Goal: Task Accomplishment & Management: Manage account settings

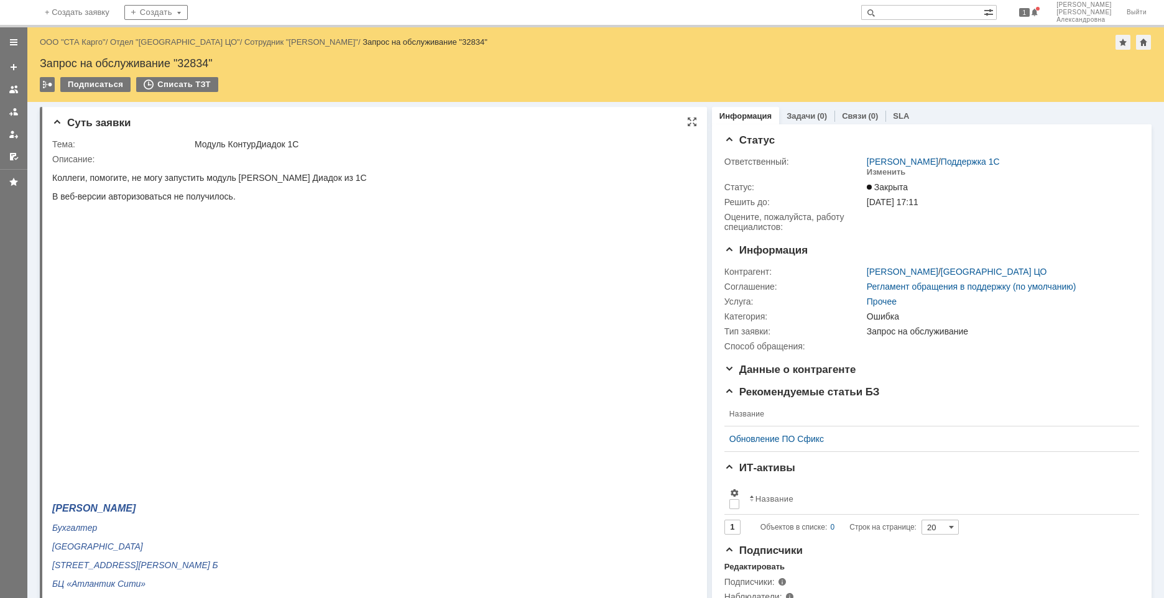
click at [99, 369] on img at bounding box center [269, 351] width 435 height 245
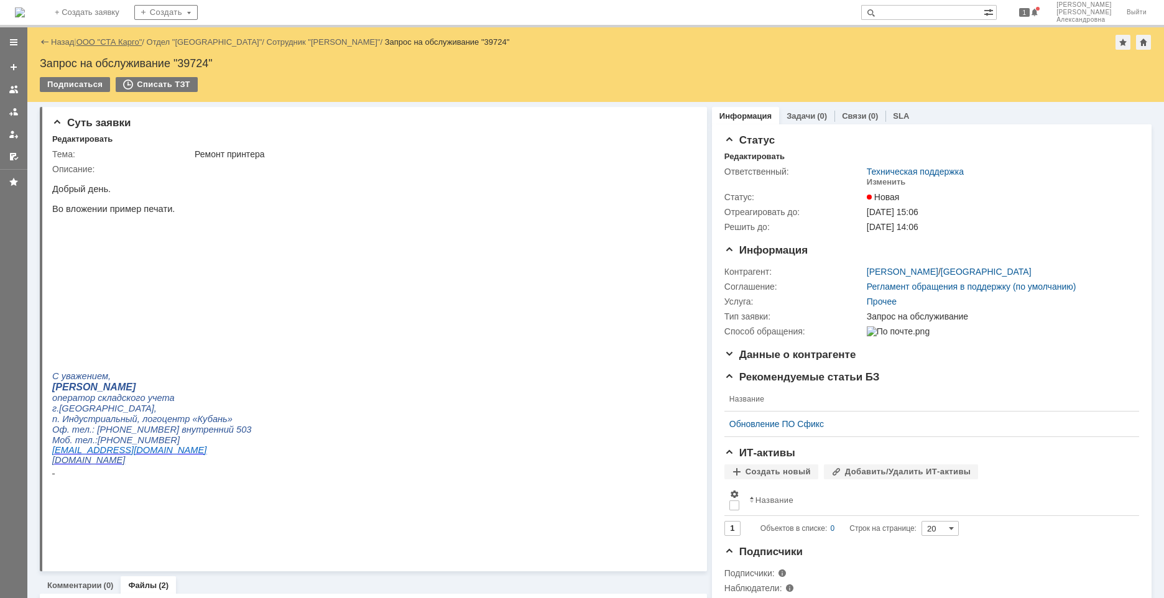
click at [114, 39] on link "ООО "СТА Карго"" at bounding box center [109, 41] width 66 height 9
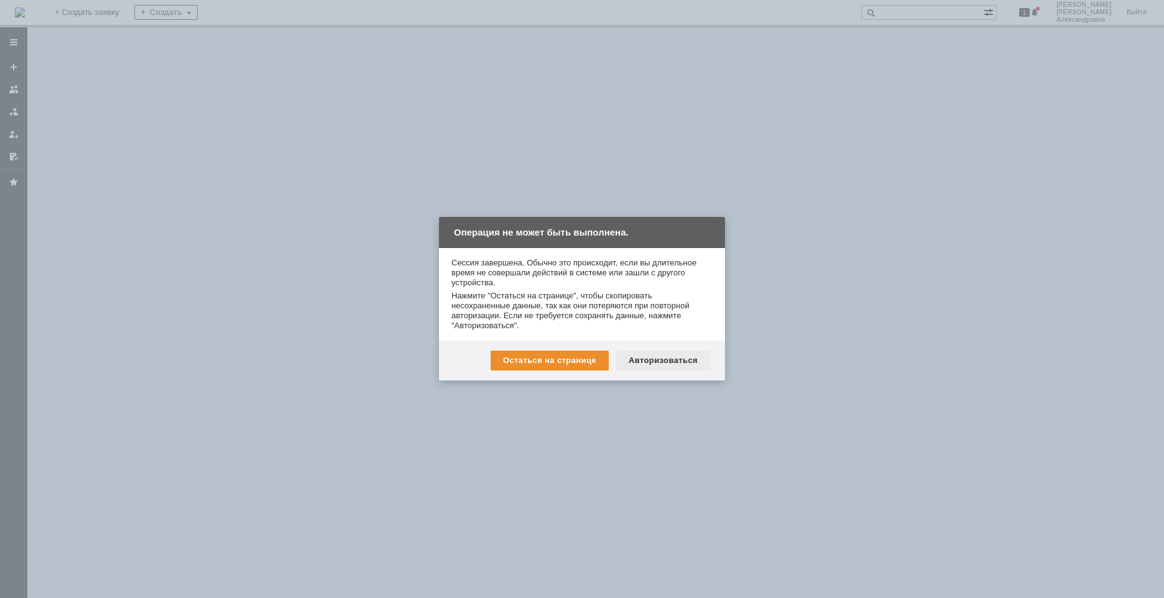
click at [681, 353] on div "Авторизоваться" at bounding box center [663, 361] width 94 height 20
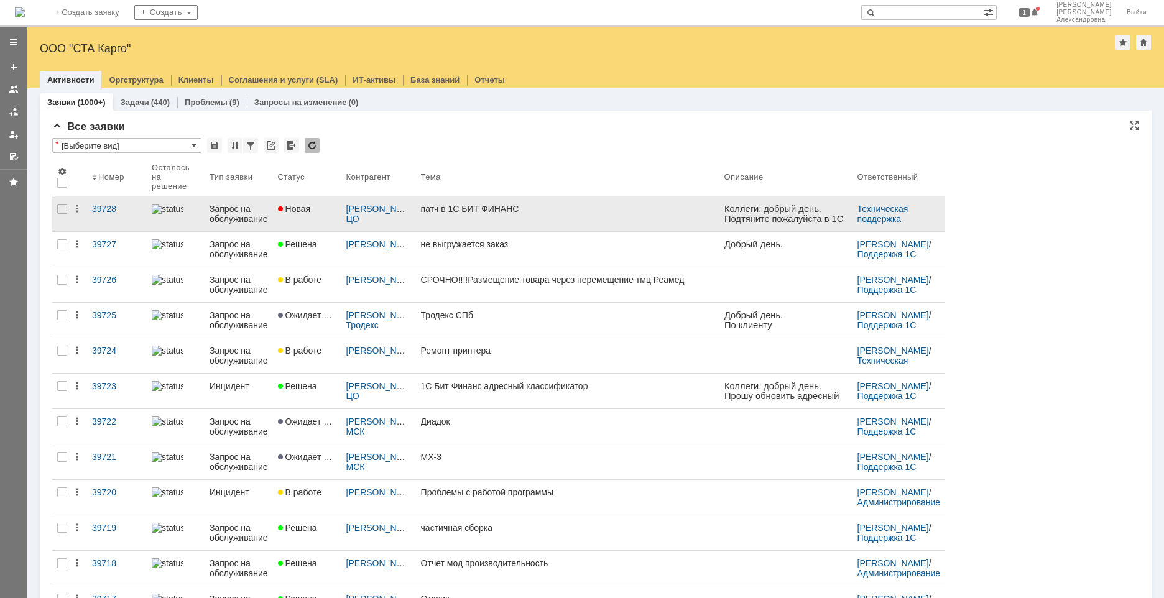
click at [129, 216] on link "39728" at bounding box center [117, 213] width 60 height 35
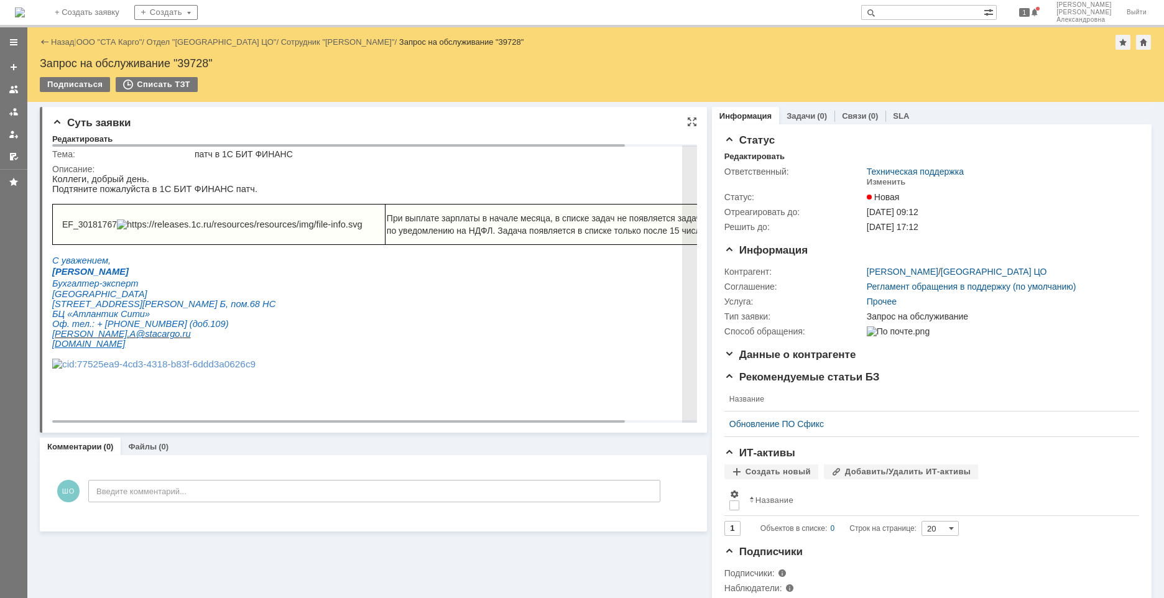
click at [117, 229] on span "EF_30181767" at bounding box center [89, 224] width 55 height 10
click at [65, 229] on span "EF_30181767" at bounding box center [89, 224] width 55 height 10
drag, startPoint x: 65, startPoint y: 234, endPoint x: 118, endPoint y: 238, distance: 53.6
click at [117, 229] on span "EF_30181767" at bounding box center [89, 224] width 55 height 10
copy span "EF_30181767"
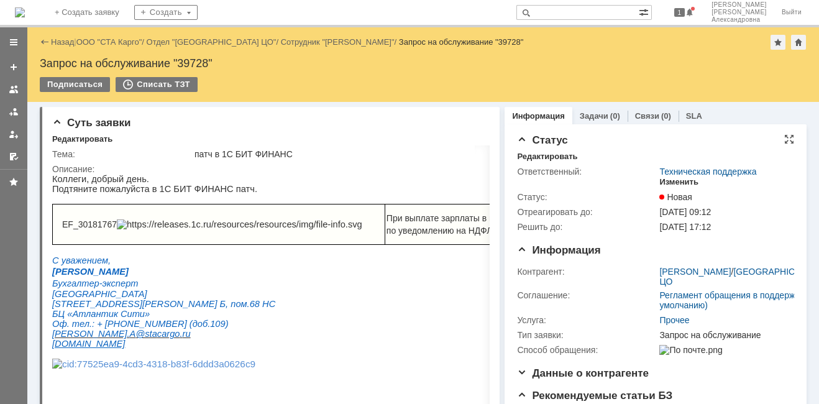
click at [677, 182] on div "Изменить" at bounding box center [678, 182] width 39 height 10
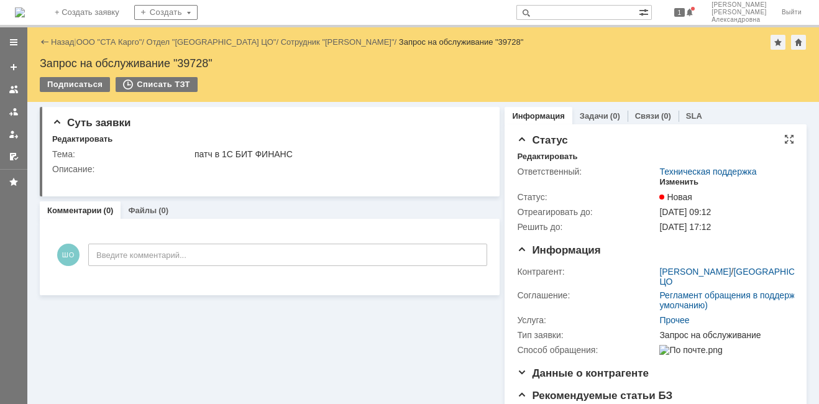
click at [682, 178] on div "Изменить" at bounding box center [678, 182] width 39 height 10
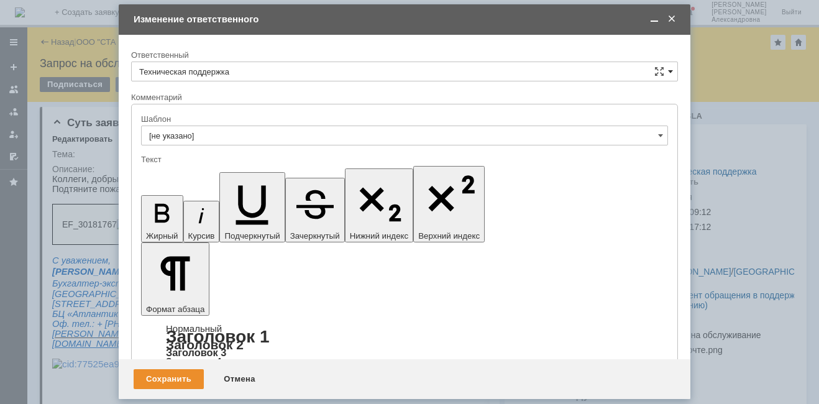
click at [668, 73] on span at bounding box center [670, 72] width 5 height 10
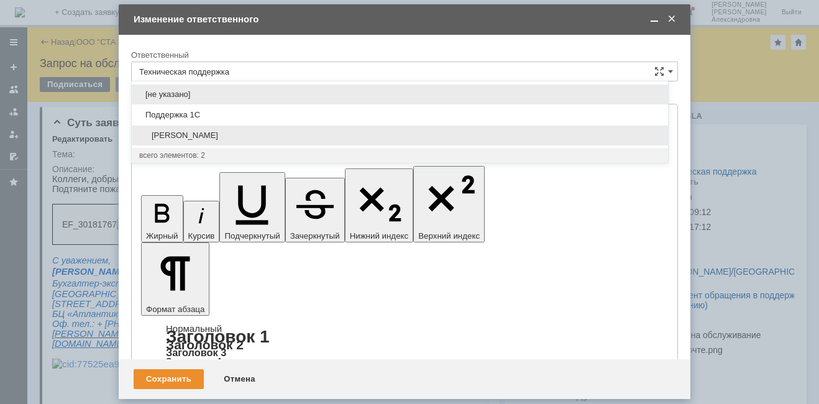
click at [213, 139] on span "[PERSON_NAME]" at bounding box center [399, 136] width 521 height 10
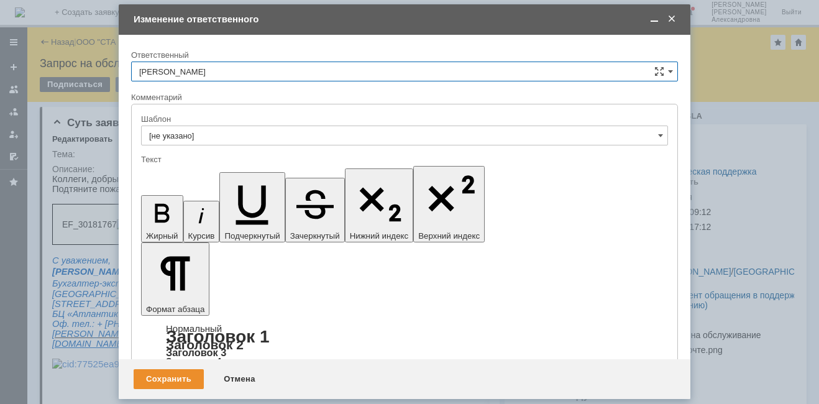
type input "[PERSON_NAME]"
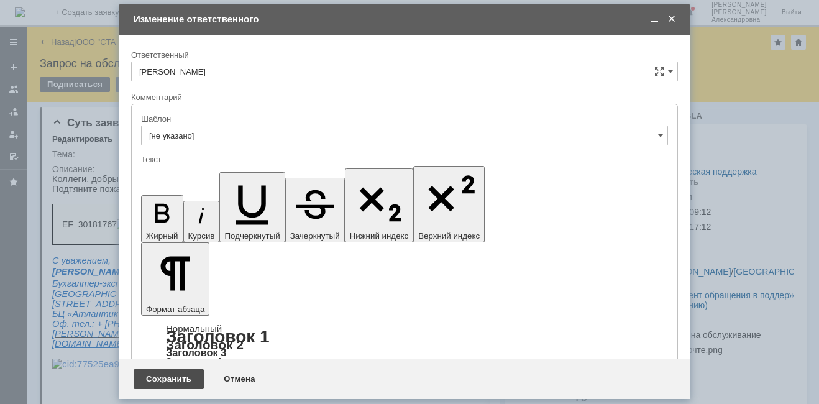
click at [165, 379] on div "Сохранить" at bounding box center [169, 379] width 70 height 20
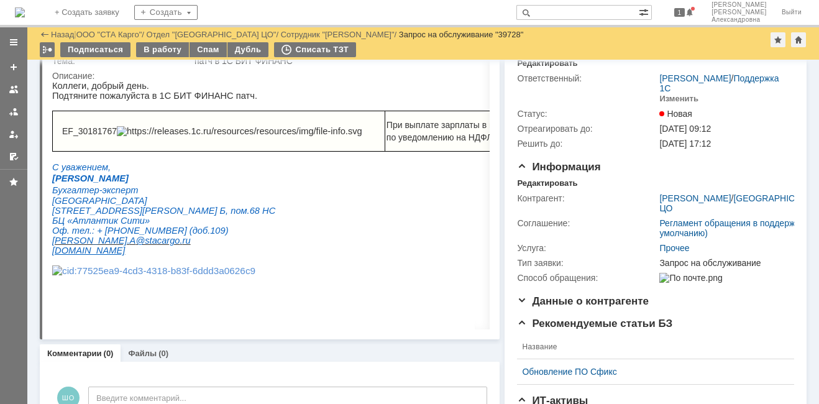
scroll to position [124, 0]
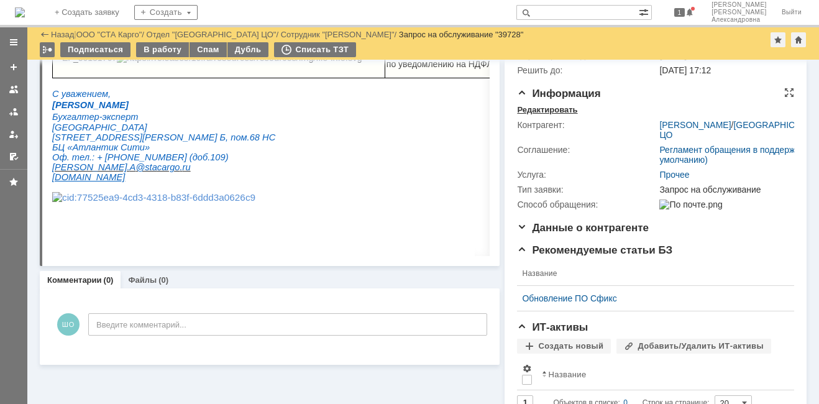
click at [539, 115] on div "Редактировать" at bounding box center [547, 110] width 60 height 10
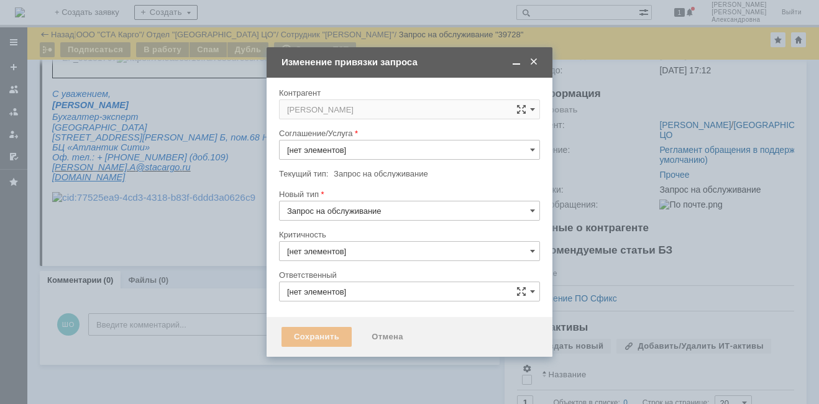
type input "3. Низкая"
type input "[PERSON_NAME]"
type input "Прочее"
type input "[не указано]"
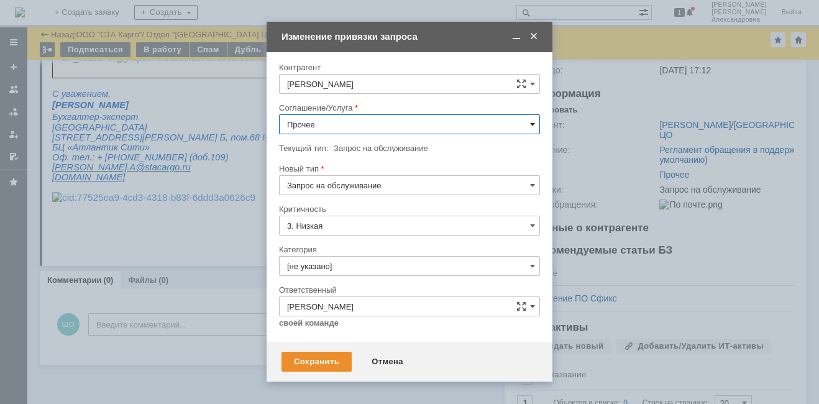
click at [530, 122] on div "Прочее" at bounding box center [409, 124] width 261 height 20
click at [538, 127] on input "Прочее" at bounding box center [409, 124] width 261 height 20
click at [367, 229] on span "1С:Бухгалтерия 3.0" at bounding box center [409, 229] width 245 height 10
type input "1С:Бухгалтерия 3.0"
click at [365, 186] on input "Запрос на обслуживание" at bounding box center [409, 185] width 261 height 20
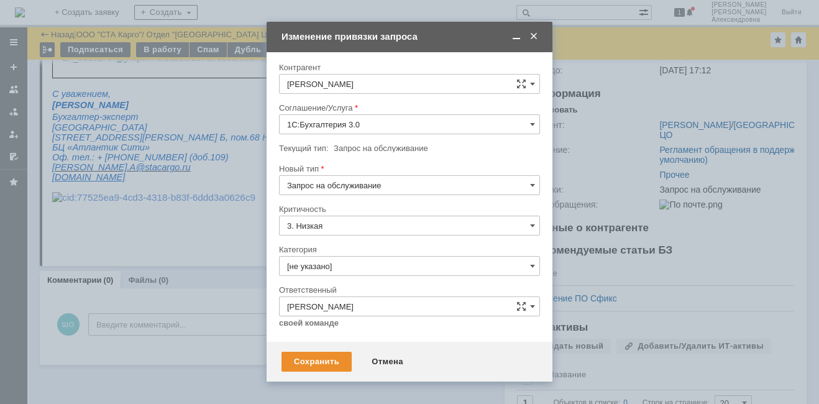
click at [343, 254] on span "Инцидент" at bounding box center [409, 249] width 245 height 10
type input "Инцидент"
click at [352, 259] on input "[не указано]" at bounding box center [409, 266] width 261 height 20
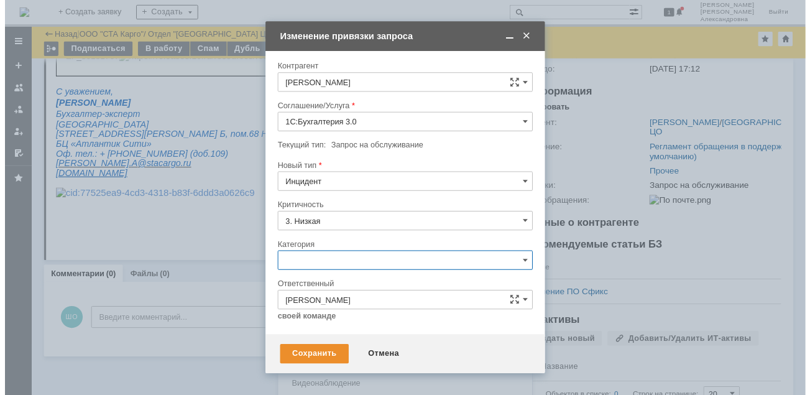
scroll to position [50, 0]
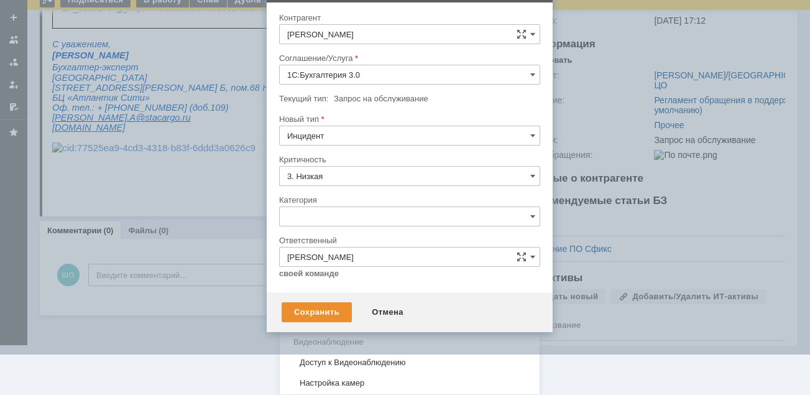
click at [342, 287] on div "Изменение" at bounding box center [410, 280] width 260 height 20
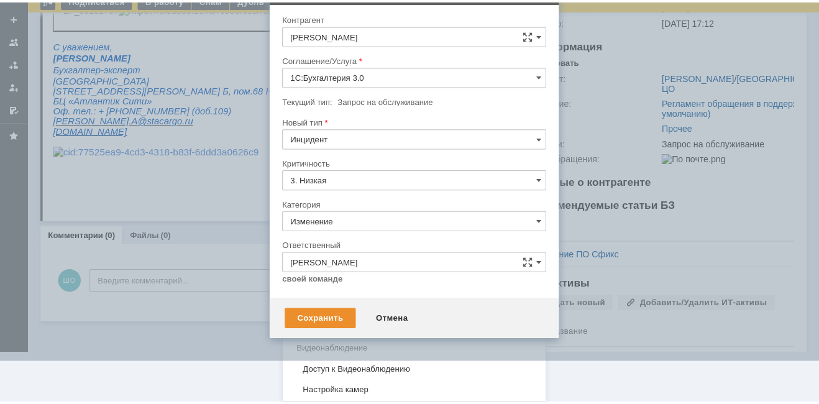
scroll to position [0, 0]
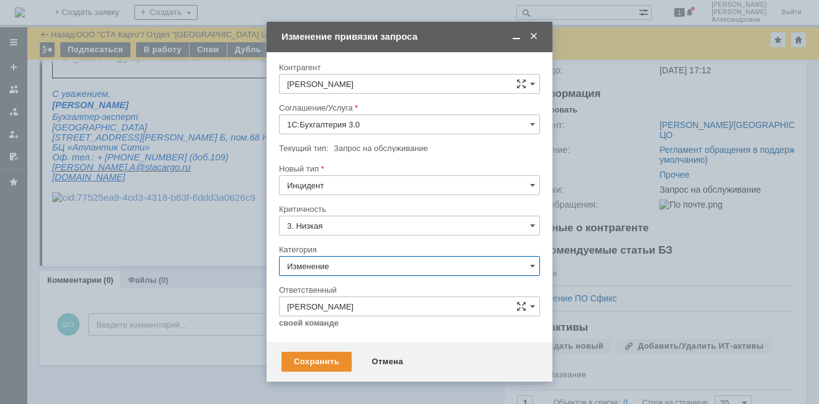
type input "Изменение"
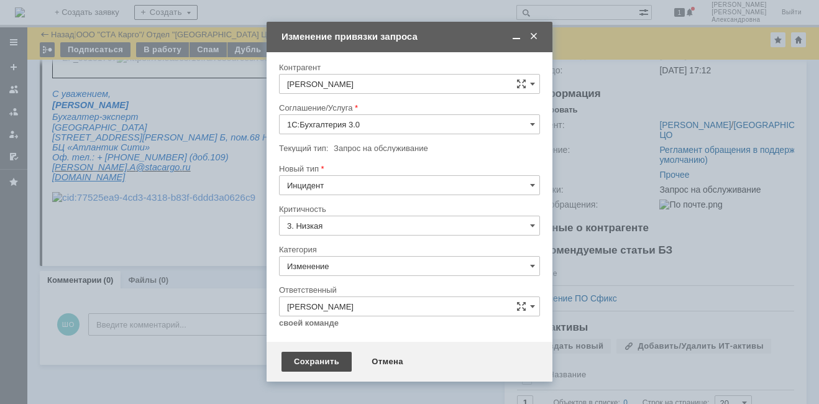
click at [313, 362] on div "Сохранить" at bounding box center [317, 362] width 70 height 20
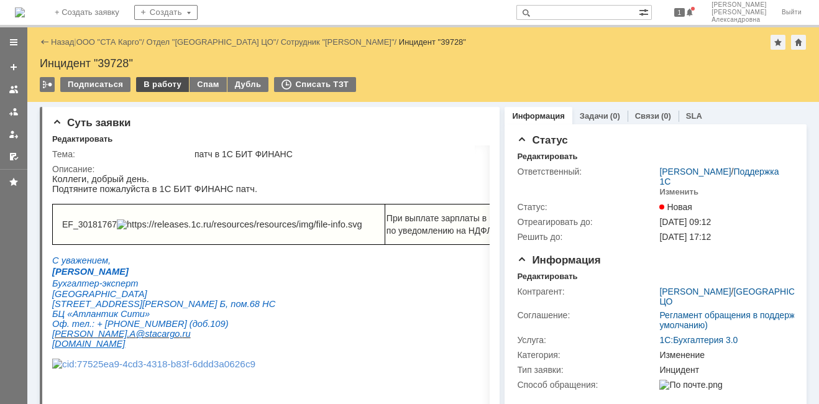
click at [155, 83] on div "В работу" at bounding box center [162, 84] width 53 height 15
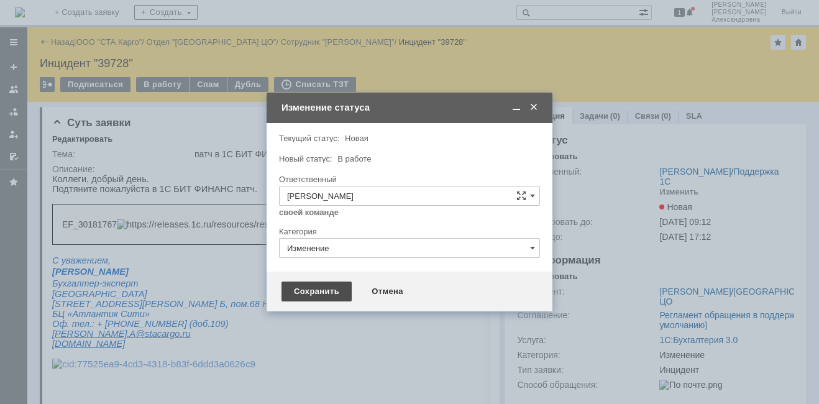
click at [321, 292] on div "Сохранить" at bounding box center [317, 292] width 70 height 20
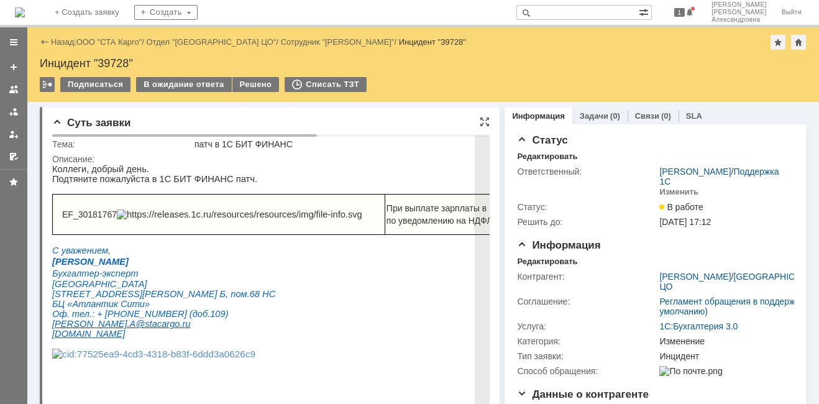
click at [96, 219] on span "EF_30181767" at bounding box center [89, 214] width 55 height 10
click at [62, 219] on span "EF_30181767" at bounding box center [89, 214] width 55 height 10
drag, startPoint x: 63, startPoint y: 224, endPoint x: 121, endPoint y: 216, distance: 57.7
click at [121, 216] on p "EF_30181767" at bounding box center [222, 214] width 321 height 10
copy span "EF_30181767"
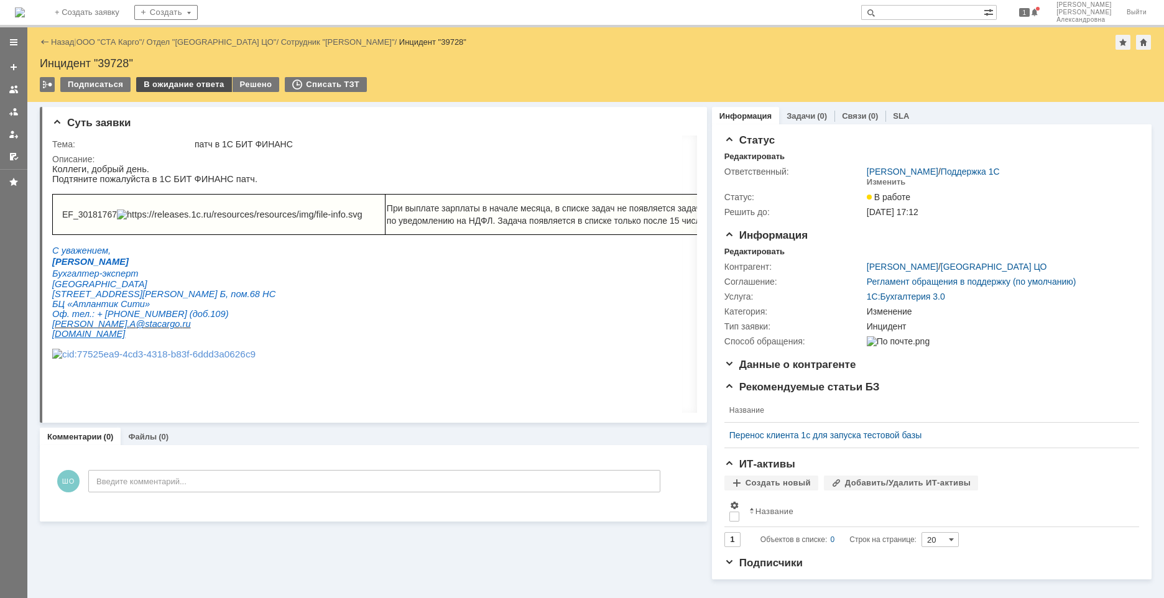
click at [186, 85] on div "В ожидание ответа" at bounding box center [183, 84] width 95 height 15
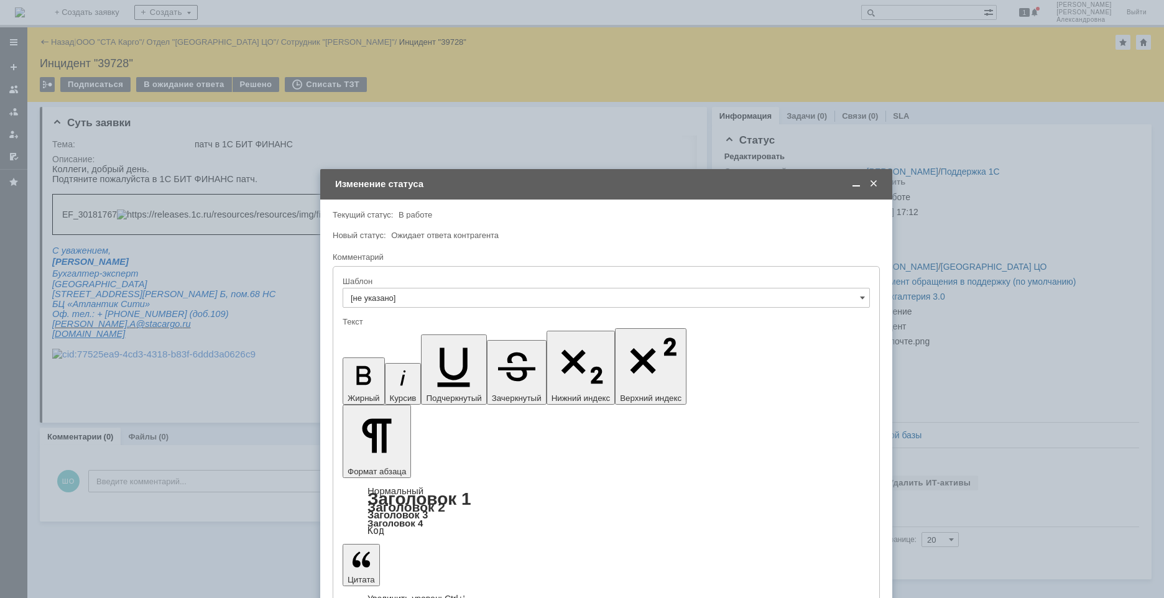
drag, startPoint x: 540, startPoint y: 115, endPoint x: 563, endPoint y: 184, distance: 72.7
click at [563, 184] on div "Изменение статуса" at bounding box center [607, 183] width 544 height 11
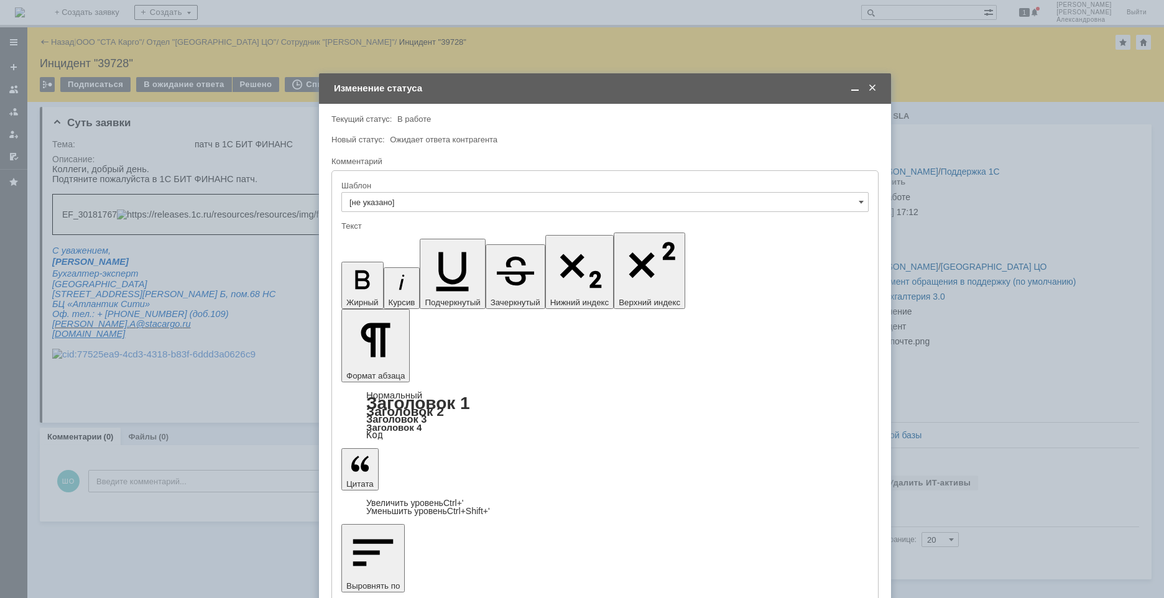
drag, startPoint x: 404, startPoint y: 3503, endPoint x: 354, endPoint y: 3500, distance: 50.4
